Goal: Transaction & Acquisition: Book appointment/travel/reservation

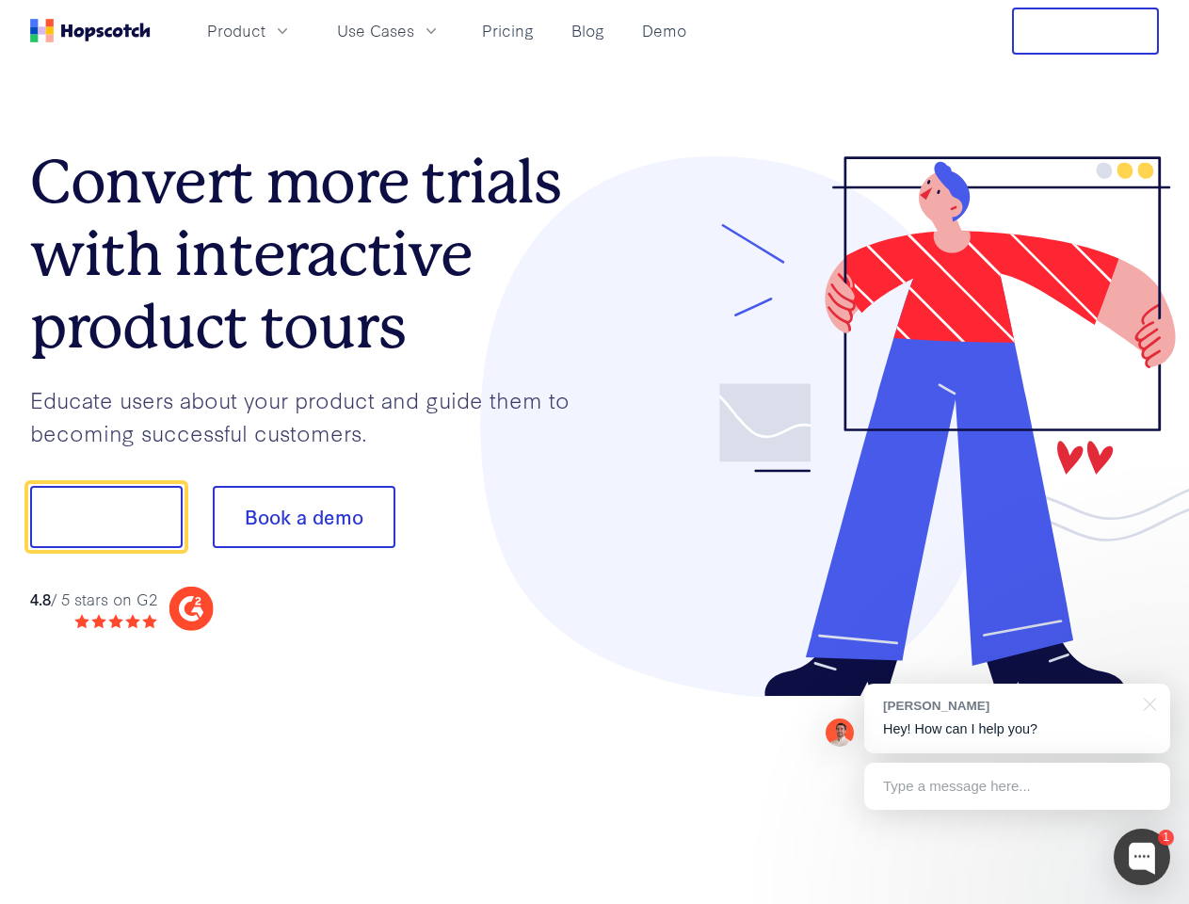
click at [595, 452] on div at bounding box center [877, 426] width 565 height 541
click at [266, 30] on span "Product" at bounding box center [236, 31] width 58 height 24
click at [414, 30] on span "Use Cases" at bounding box center [375, 31] width 77 height 24
click at [1086, 31] on button "Free Trial" at bounding box center [1085, 31] width 147 height 47
click at [105, 517] on button "Show me!" at bounding box center [106, 517] width 153 height 62
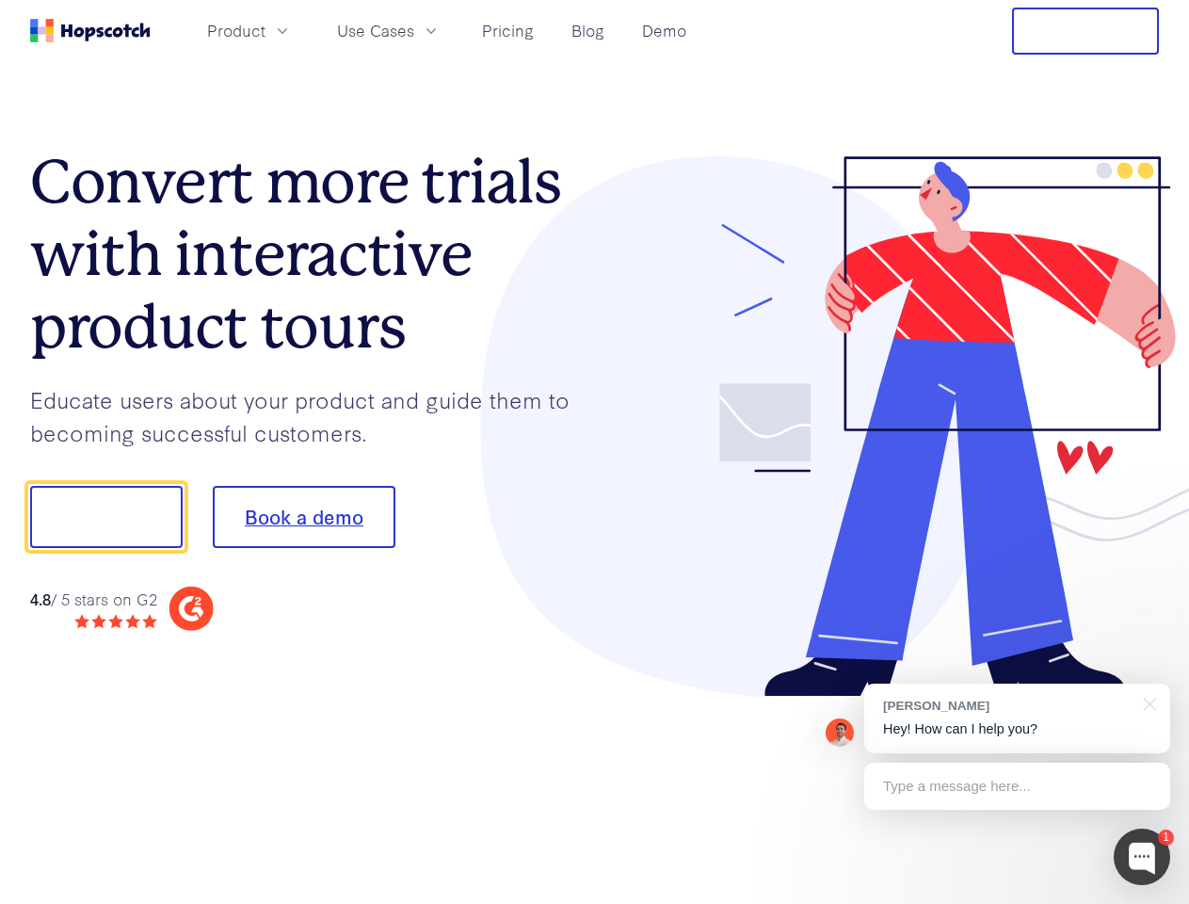
click at [303, 517] on button "Book a demo" at bounding box center [304, 517] width 183 height 62
click at [1142, 857] on div at bounding box center [1142, 857] width 57 height 57
click at [1017, 719] on div "[PERSON_NAME] Hey! How can I help you?" at bounding box center [1017, 719] width 306 height 70
click at [1147, 703] on div at bounding box center [993, 515] width 353 height 628
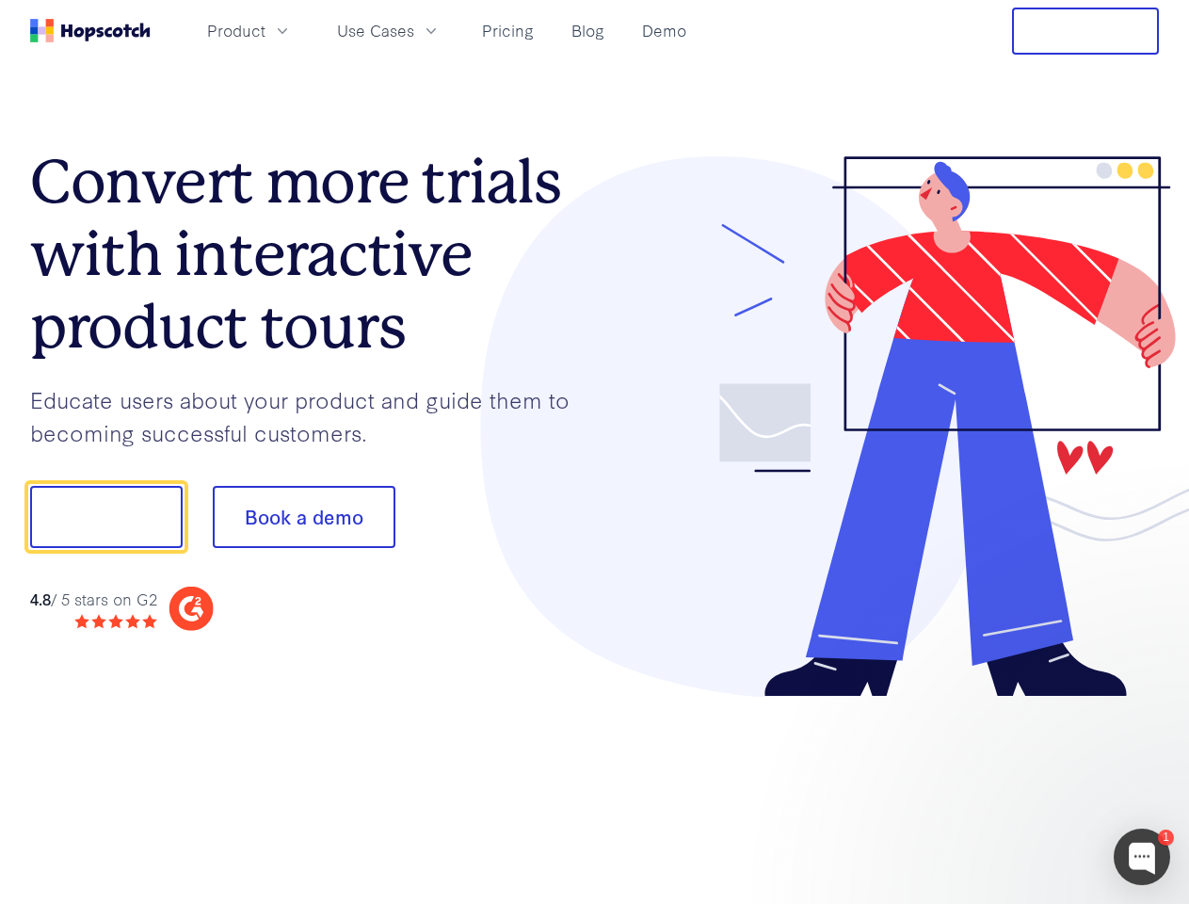
click at [1017, 786] on div at bounding box center [993, 641] width 353 height 376
